Goal: Information Seeking & Learning: Learn about a topic

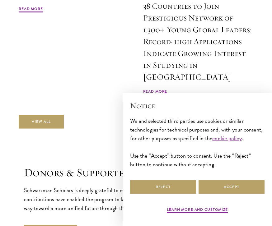
scroll to position [2077, 0]
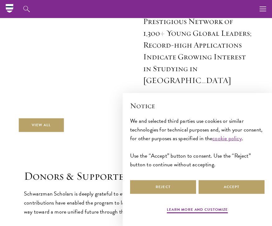
click at [159, 92] on span "Read More" at bounding box center [155, 95] width 24 height 7
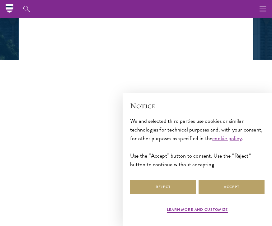
scroll to position [133, 0]
click at [168, 194] on button "Reject" at bounding box center [163, 187] width 66 height 14
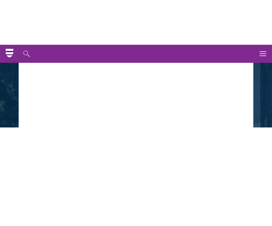
scroll to position [0, 0]
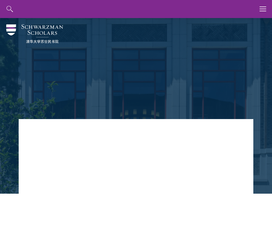
click at [263, 8] on icon "button" at bounding box center [262, 9] width 7 height 18
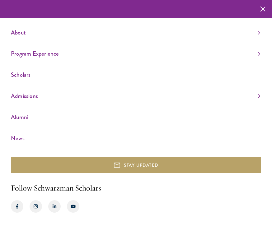
click at [12, 101] on link "Admissions" at bounding box center [135, 96] width 249 height 10
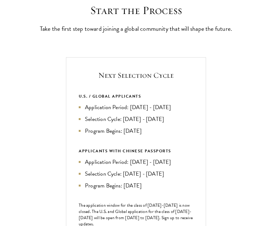
scroll to position [178, 0]
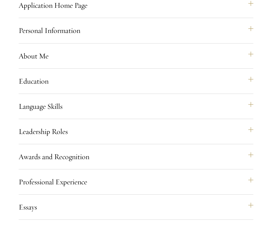
click at [245, 89] on button "Education" at bounding box center [136, 81] width 235 height 15
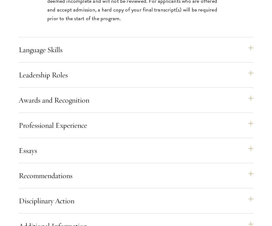
scroll to position [1088, 0]
click at [239, 57] on button "Language Skills" at bounding box center [136, 49] width 235 height 15
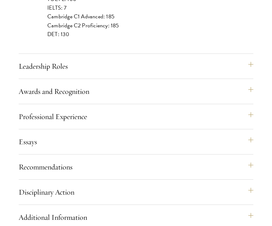
scroll to position [795, 0]
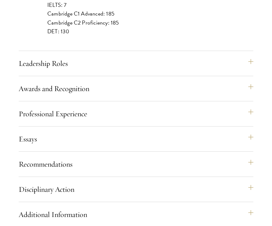
click at [251, 122] on button "Professional Experience" at bounding box center [136, 114] width 235 height 15
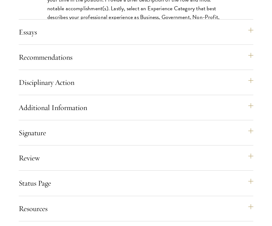
click at [250, 40] on button "Essays" at bounding box center [136, 32] width 235 height 15
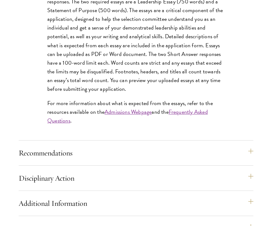
scroll to position [723, 0]
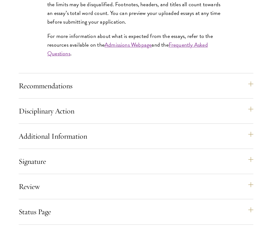
click at [248, 94] on button "Recommendations" at bounding box center [136, 86] width 235 height 15
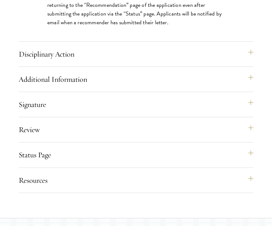
scroll to position [1064, 0]
click at [253, 61] on button "Disciplinary Action" at bounding box center [136, 53] width 235 height 15
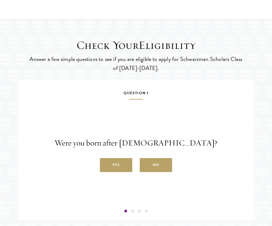
scroll to position [945, 0]
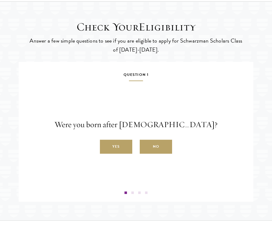
click at [110, 154] on label "Yes" at bounding box center [116, 147] width 32 height 14
click at [105, 146] on input "Yes" at bounding box center [103, 144] width 6 height 6
click at [120, 152] on label "Yes" at bounding box center [116, 147] width 32 height 14
click at [105, 146] on input "Yes" at bounding box center [103, 144] width 6 height 6
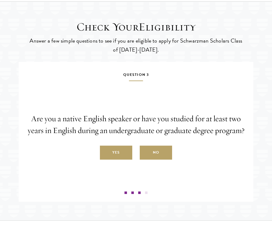
click at [119, 160] on label "Yes" at bounding box center [116, 153] width 32 height 14
click at [105, 152] on input "Yes" at bounding box center [103, 150] width 6 height 6
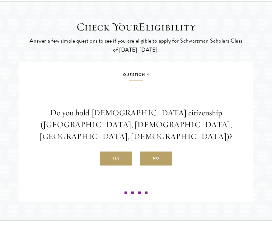
click at [159, 161] on label "No" at bounding box center [156, 159] width 32 height 14
click at [145, 158] on input "No" at bounding box center [143, 155] width 6 height 6
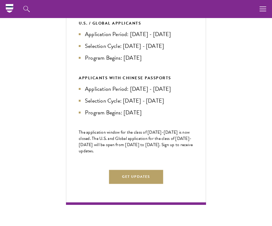
scroll to position [0, 0]
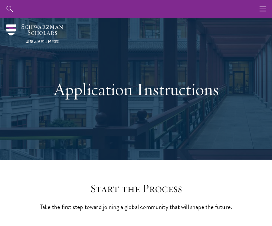
click at [263, 12] on icon "button" at bounding box center [262, 9] width 7 height 18
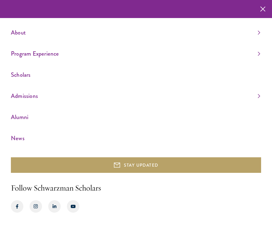
click at [20, 59] on link "Program Experience" at bounding box center [135, 54] width 249 height 10
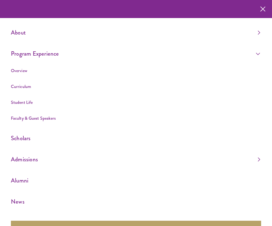
click at [15, 87] on link "Curriculum" at bounding box center [21, 86] width 20 height 6
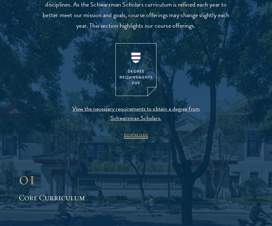
scroll to position [597, 0]
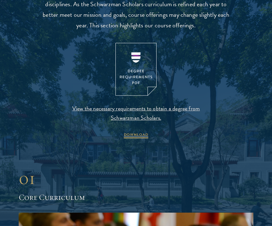
click at [138, 75] on img at bounding box center [135, 69] width 41 height 53
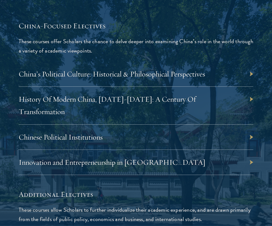
scroll to position [2096, 0]
